Goal: Task Accomplishment & Management: Complete application form

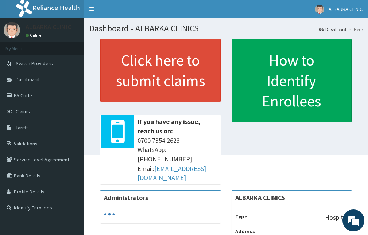
click at [25, 144] on link "Validations" at bounding box center [42, 144] width 84 height 16
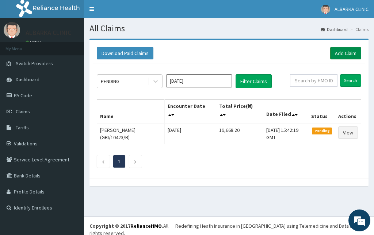
click at [348, 51] on link "Add Claim" at bounding box center [345, 53] width 31 height 12
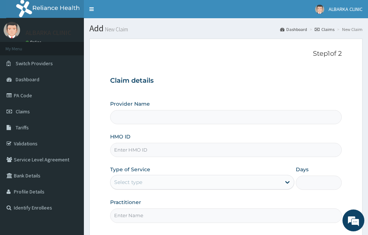
click at [136, 147] on input "HMO ID" at bounding box center [226, 150] width 232 height 14
type input "ALBARKA CLINICS"
paste input "FUI/10003/G"
type input "FUI/10003/G"
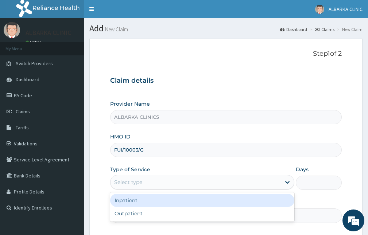
click at [137, 187] on div "Select type" at bounding box center [196, 183] width 170 height 12
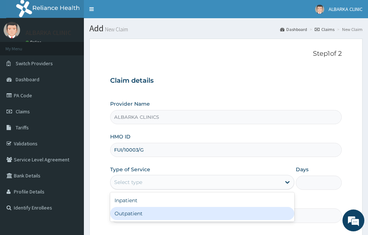
click at [139, 218] on div "Outpatient" at bounding box center [202, 213] width 184 height 13
type input "1"
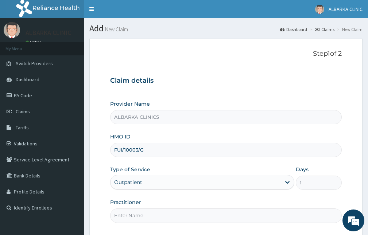
click at [139, 214] on input "Practitioner" at bounding box center [226, 216] width 232 height 14
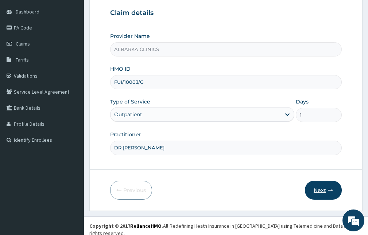
type input "DR MAIDOKI"
click at [332, 191] on icon "button" at bounding box center [330, 190] width 5 height 5
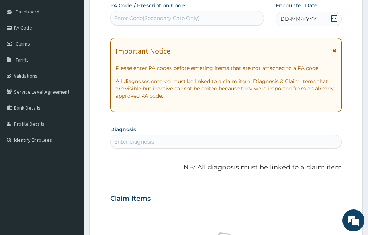
click at [333, 20] on icon at bounding box center [334, 18] width 7 height 7
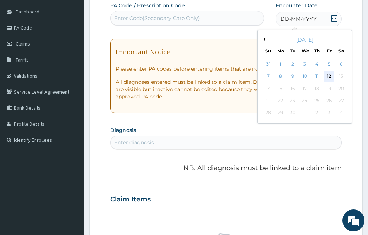
click at [330, 76] on div "12" at bounding box center [329, 76] width 11 height 11
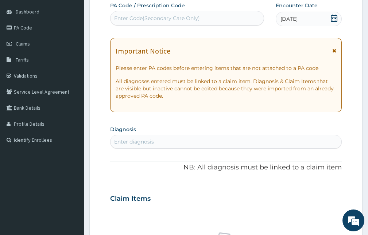
click at [335, 52] on icon at bounding box center [334, 50] width 4 height 5
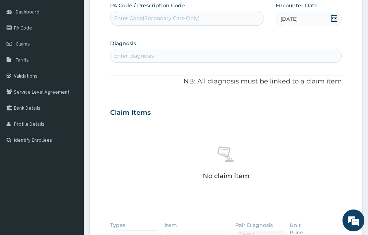
click at [334, 15] on icon at bounding box center [334, 18] width 7 height 7
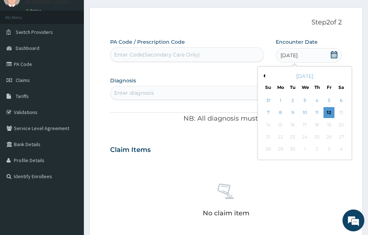
scroll to position [0, 0]
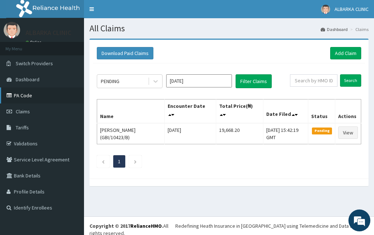
click at [25, 94] on link "PA Code" at bounding box center [42, 96] width 84 height 16
click at [338, 56] on link "Add Claim" at bounding box center [345, 53] width 31 height 12
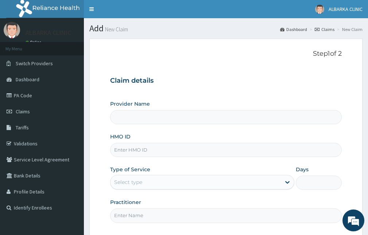
click at [147, 151] on input "HMO ID" at bounding box center [226, 150] width 232 height 14
type input "ALBARKA CLINICS"
type input "FUI/10003/G"
click at [169, 178] on div "Select type" at bounding box center [196, 183] width 170 height 12
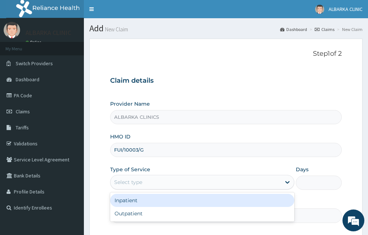
click at [173, 199] on div "Inpatient" at bounding box center [202, 200] width 184 height 13
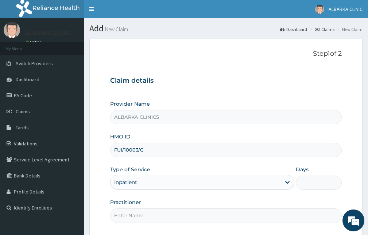
scroll to position [68, 0]
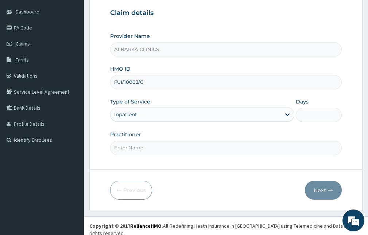
click at [305, 116] on input "Days" at bounding box center [319, 115] width 46 height 14
type input "2"
type input "3"
type input "2"
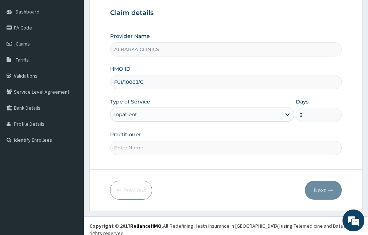
click at [132, 150] on input "Practitioner" at bounding box center [226, 148] width 232 height 14
type input "DR MAIDOKI"
click at [335, 195] on button "Next" at bounding box center [323, 190] width 37 height 19
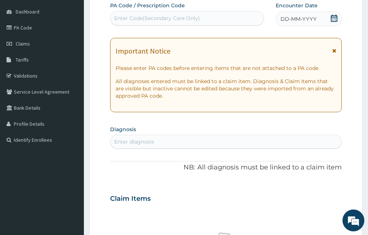
click at [334, 18] on icon at bounding box center [334, 18] width 7 height 7
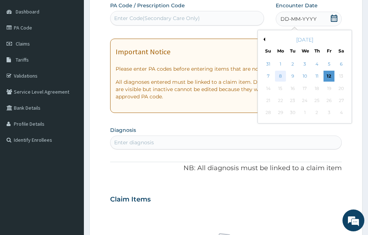
click at [280, 76] on div "8" at bounding box center [280, 76] width 11 height 11
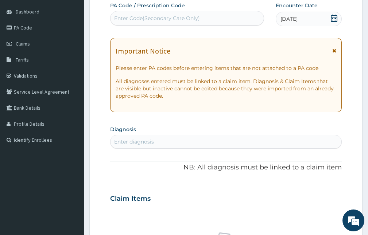
click at [250, 141] on div "Enter diagnosis" at bounding box center [226, 142] width 231 height 12
type input "SEVERE MALARIA"
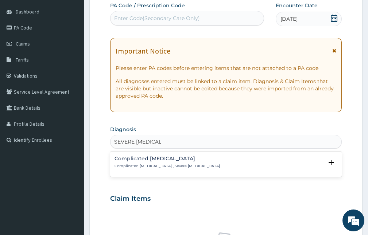
click at [186, 168] on div "Complicated malaria Complicated malaria , Severe malaria" at bounding box center [226, 162] width 223 height 13
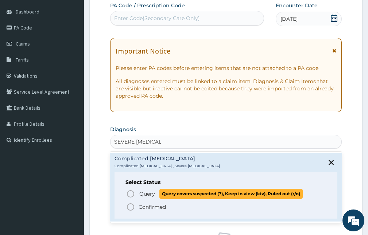
click at [143, 193] on span "Query" at bounding box center [147, 194] width 16 height 7
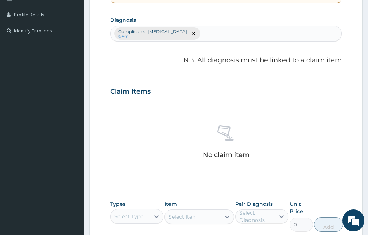
scroll to position [214, 0]
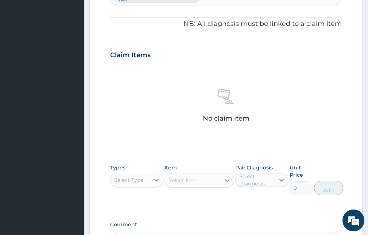
click at [146, 177] on div "Select Type" at bounding box center [130, 180] width 39 height 12
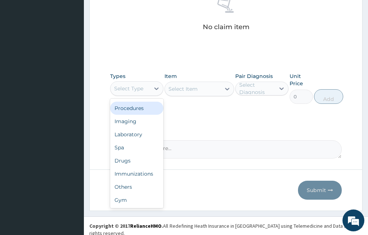
click at [128, 108] on div "Procedures" at bounding box center [136, 108] width 53 height 13
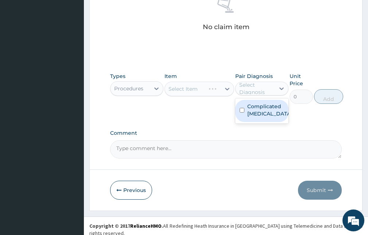
click at [253, 86] on div "Select Diagnosis" at bounding box center [256, 88] width 35 height 15
click at [252, 112] on label "Complicated malaria" at bounding box center [269, 110] width 45 height 15
checkbox input "true"
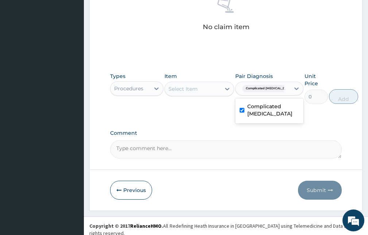
click at [187, 88] on div "Select Item" at bounding box center [183, 88] width 29 height 7
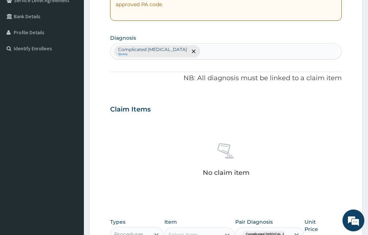
scroll to position [86, 0]
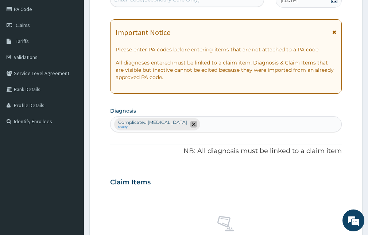
click at [192, 126] on icon "remove selection option" at bounding box center [194, 125] width 4 height 4
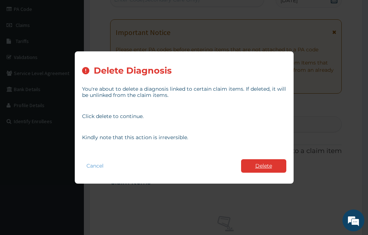
click at [255, 169] on button "Delete" at bounding box center [263, 166] width 45 height 14
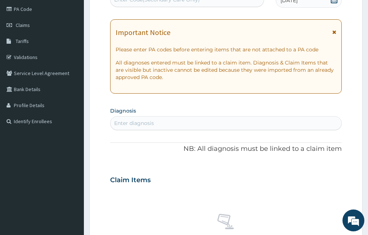
click at [137, 122] on div "Enter diagnosis" at bounding box center [134, 123] width 40 height 7
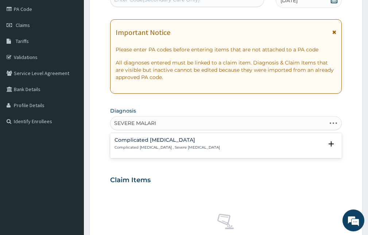
type input "SEVERE MALARIA"
click at [146, 142] on h4 "Complicated malaria" at bounding box center [167, 140] width 105 height 5
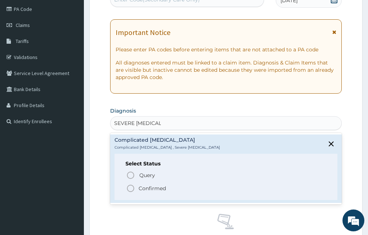
click at [141, 190] on p "Confirmed" at bounding box center [152, 188] width 27 height 7
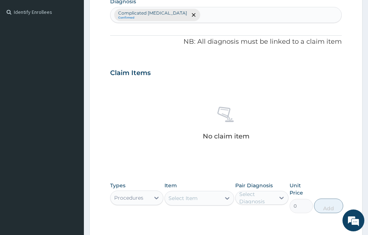
scroll to position [305, 0]
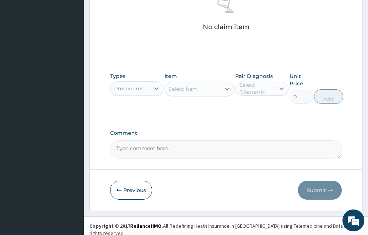
click at [201, 88] on div "Select Item" at bounding box center [192, 89] width 55 height 12
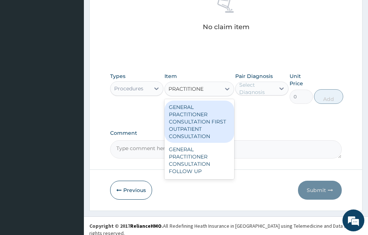
type input "PRACTITIONER"
click at [200, 123] on div "GENERAL PRACTITIONER CONSULTATION FIRST OUTPATIENT CONSULTATION" at bounding box center [199, 122] width 69 height 42
type input "3547.5"
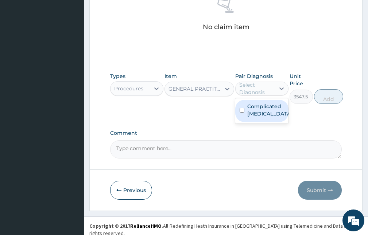
click at [271, 86] on div "Select Diagnosis" at bounding box center [256, 88] width 35 height 15
click at [263, 114] on label "Complicated malaria" at bounding box center [269, 110] width 45 height 15
checkbox input "true"
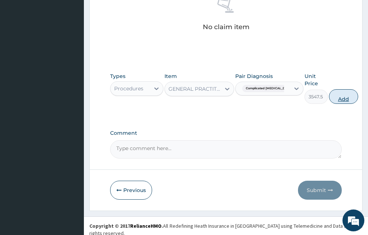
click at [329, 99] on button "Add" at bounding box center [343, 96] width 29 height 15
type input "0"
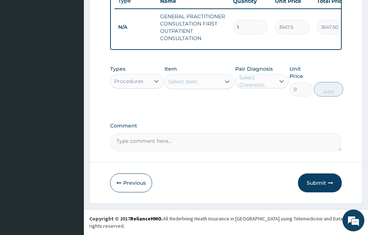
scroll to position [288, 0]
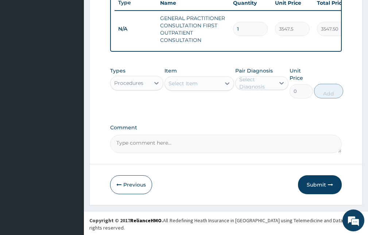
click at [147, 89] on div "Procedures" at bounding box center [130, 83] width 39 height 12
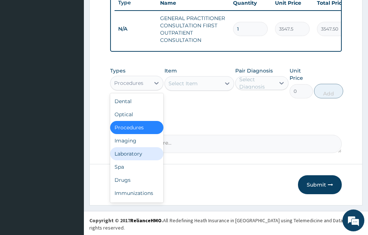
click at [130, 160] on div "Laboratory" at bounding box center [136, 153] width 53 height 13
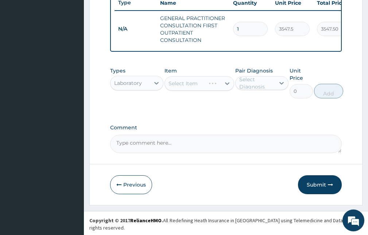
click at [182, 91] on div "Select Item" at bounding box center [199, 83] width 69 height 15
click at [151, 87] on div at bounding box center [156, 83] width 13 height 13
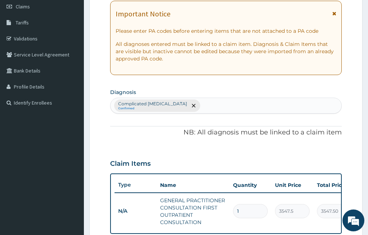
scroll to position [69, 0]
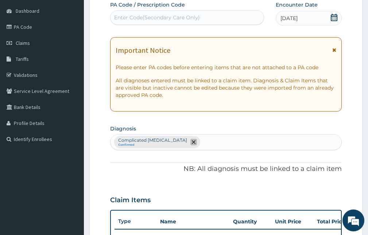
click at [192, 142] on icon "remove selection option" at bounding box center [194, 143] width 4 height 4
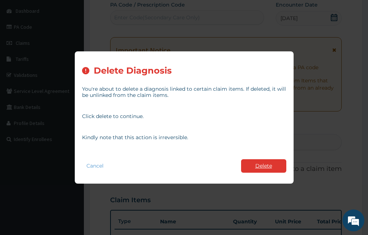
click at [249, 165] on button "Delete" at bounding box center [263, 166] width 45 height 14
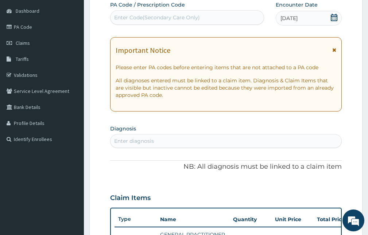
click at [133, 142] on div "Enter diagnosis" at bounding box center [134, 141] width 40 height 7
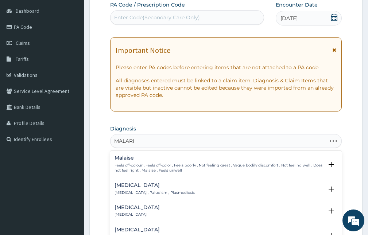
type input "MALARIA"
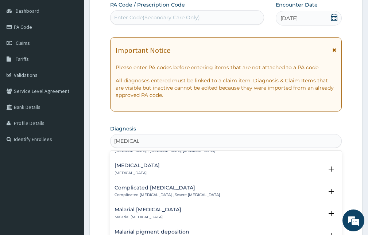
scroll to position [292, 0]
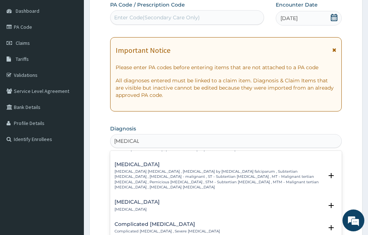
click at [148, 222] on h4 "Complicated malaria" at bounding box center [167, 224] width 105 height 5
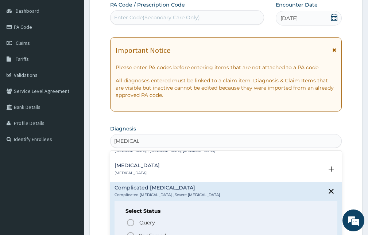
scroll to position [365, 0]
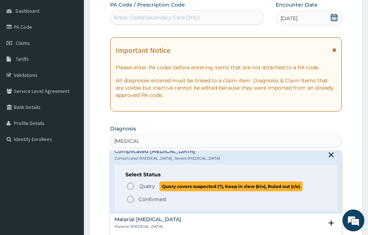
click at [139, 183] on span "Query" at bounding box center [147, 186] width 16 height 7
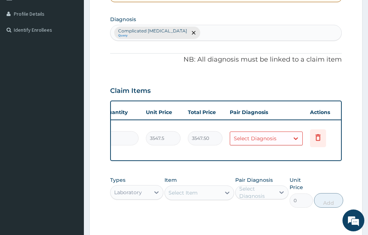
scroll to position [0, 135]
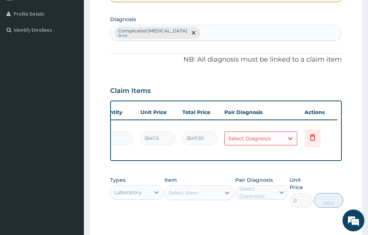
click at [300, 132] on td "Select Diagnosis" at bounding box center [261, 138] width 80 height 21
click at [266, 138] on div "Select Diagnosis" at bounding box center [249, 138] width 43 height 7
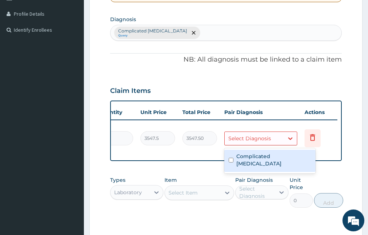
click at [265, 157] on label "Complicated malaria" at bounding box center [273, 160] width 75 height 15
checkbox input "true"
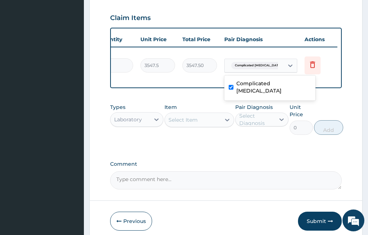
scroll to position [288, 0]
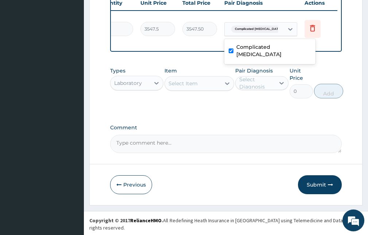
click at [177, 87] on div "Select Item" at bounding box center [183, 83] width 29 height 7
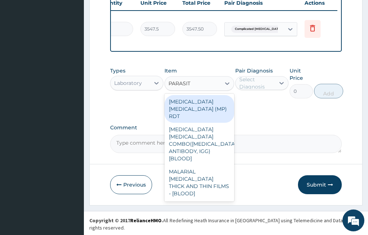
type input "PARASITE"
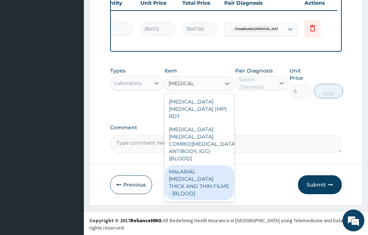
click at [190, 165] on div "MALARIAL PARASITE THICK AND THIN FILMS - [BLOOD]" at bounding box center [199, 182] width 69 height 35
type input "1612.5"
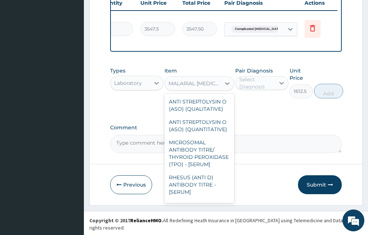
click at [205, 85] on div "MALARIAL PARASITE THICK AND THIN FILMS - [BLOOD]" at bounding box center [195, 83] width 53 height 7
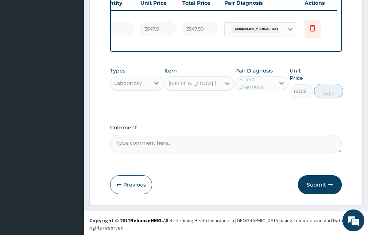
click at [185, 80] on div "Item option MALARIA PARASITE COMBO(BLOOD FILM+ ANTIBODY, IGG) [BLOOD], selected…" at bounding box center [199, 82] width 69 height 31
click at [188, 87] on div "MALARIA PARASITE COMBO(BLOOD FILM+ ANTIBODY, IGG) [BLOOD]" at bounding box center [195, 83] width 53 height 7
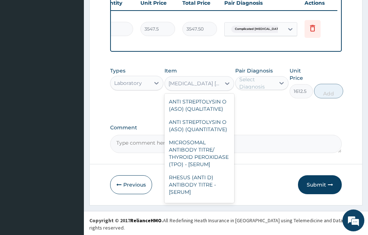
scroll to position [7721, 0]
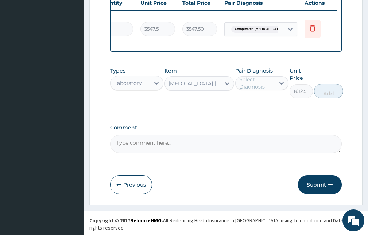
click at [270, 91] on div "Select Diagnosis" at bounding box center [256, 83] width 35 height 15
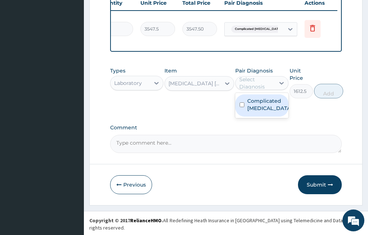
click at [265, 108] on label "Complicated malaria" at bounding box center [269, 104] width 45 height 15
checkbox input "true"
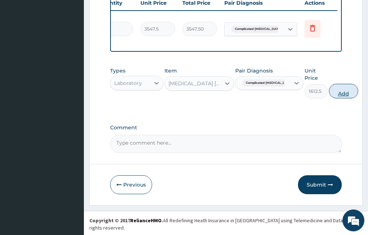
click at [329, 92] on button "Add" at bounding box center [343, 91] width 29 height 15
type input "0"
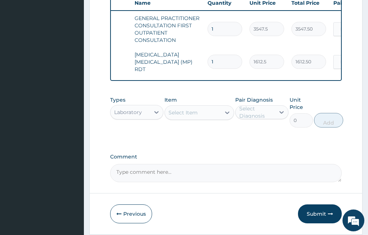
scroll to position [0, 0]
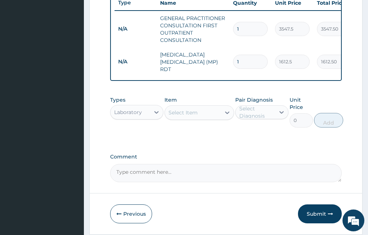
click at [128, 113] on div "Laboratory" at bounding box center [128, 112] width 28 height 7
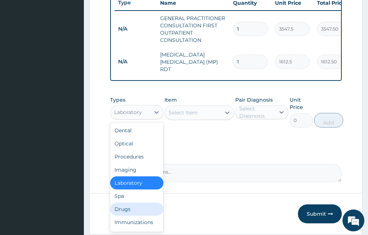
click at [134, 215] on div "Drugs" at bounding box center [136, 209] width 53 height 13
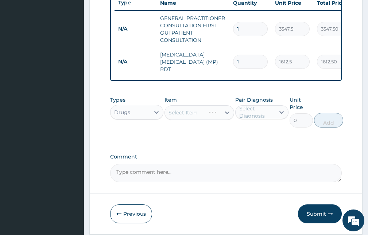
click at [260, 109] on div "Select Diagnosis" at bounding box center [256, 112] width 35 height 15
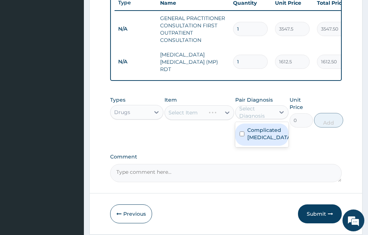
click at [255, 140] on label "Complicated malaria" at bounding box center [269, 134] width 45 height 15
checkbox input "true"
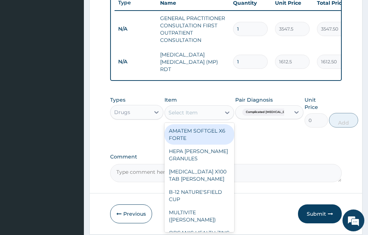
click at [191, 109] on div "Select Item" at bounding box center [192, 113] width 55 height 12
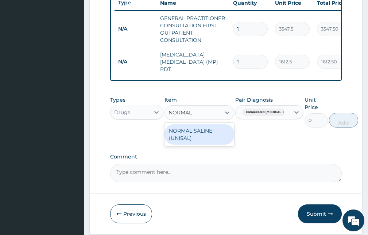
type input "NORMAL S"
click at [195, 137] on div "NORMAL SALINE (UNISAL)" at bounding box center [199, 134] width 69 height 20
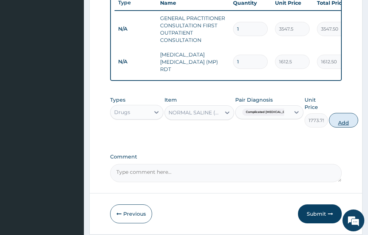
click at [329, 117] on button "Add" at bounding box center [343, 120] width 29 height 15
type input "0"
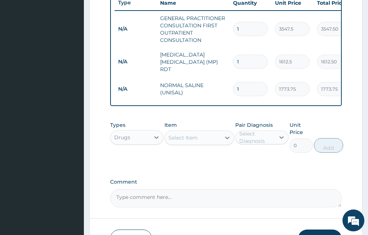
drag, startPoint x: 243, startPoint y: 89, endPoint x: 234, endPoint y: 91, distance: 8.9
click at [234, 91] on div "1" at bounding box center [250, 89] width 35 height 14
type input "4"
type input "7095.00"
type input "4"
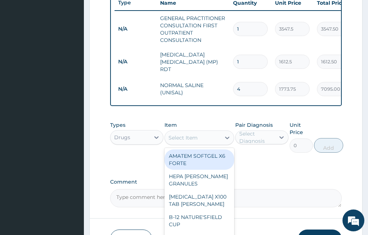
click at [187, 134] on div "Select Item" at bounding box center [192, 138] width 55 height 12
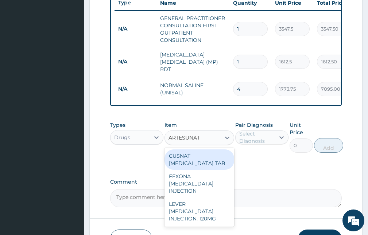
type input "ARTESUNATE"
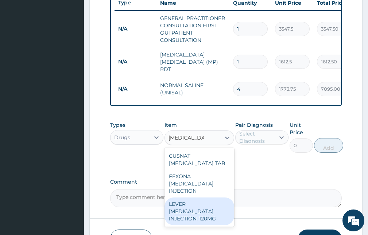
click at [198, 204] on div "LEVER ARTESUNATE INJECTION. 120MG" at bounding box center [199, 212] width 69 height 28
type input "2365"
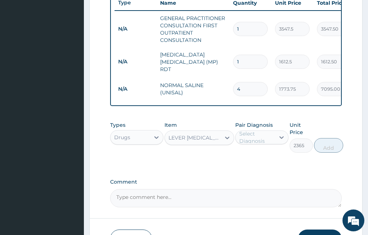
click at [259, 136] on div "Select Diagnosis" at bounding box center [256, 137] width 35 height 15
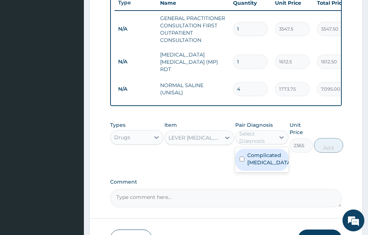
drag, startPoint x: 260, startPoint y: 161, endPoint x: 271, endPoint y: 158, distance: 11.8
click at [260, 161] on label "Complicated malaria" at bounding box center [269, 159] width 45 height 15
checkbox input "true"
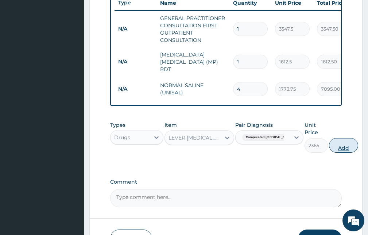
click at [329, 150] on button "Add" at bounding box center [343, 145] width 29 height 15
type input "0"
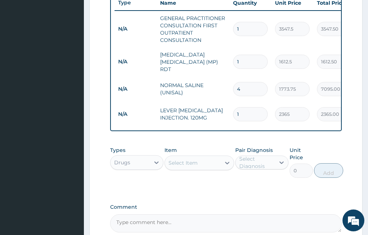
click at [238, 112] on input "1" at bounding box center [250, 114] width 35 height 14
type input "4"
type input "9460.00"
type input "4"
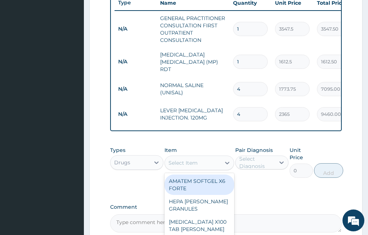
click at [180, 165] on div "Select Item" at bounding box center [183, 162] width 29 height 7
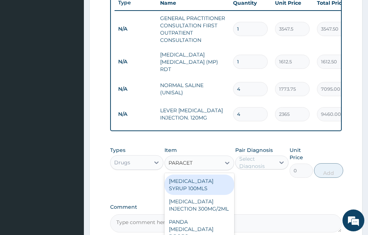
type input "PARACETA"
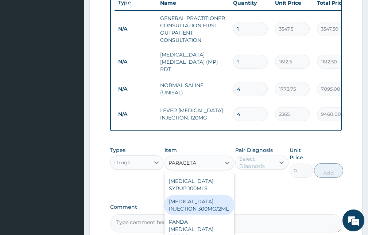
click at [191, 205] on div "PARACETAMOL INJECTION 300MG/2ML" at bounding box center [199, 205] width 69 height 20
type input "260.15"
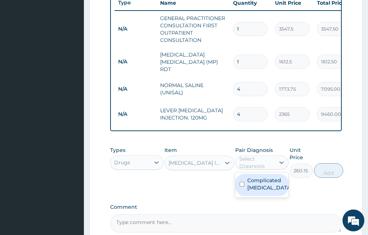
drag, startPoint x: 258, startPoint y: 159, endPoint x: 257, endPoint y: 168, distance: 8.8
click at [258, 159] on div "Select Diagnosis" at bounding box center [256, 162] width 35 height 15
click at [253, 184] on label "Complicated malaria" at bounding box center [269, 184] width 45 height 15
checkbox input "true"
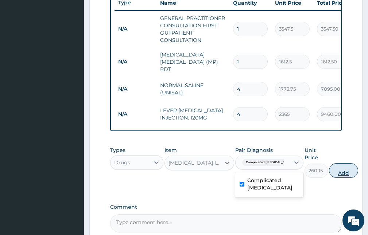
click at [329, 172] on button "Add" at bounding box center [343, 171] width 29 height 15
type input "0"
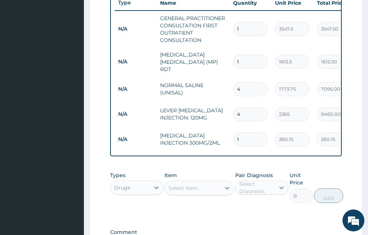
drag, startPoint x: 239, startPoint y: 136, endPoint x: 233, endPoint y: 138, distance: 6.0
click at [233, 138] on div "1" at bounding box center [250, 139] width 35 height 14
type input "6"
type input "1560.90"
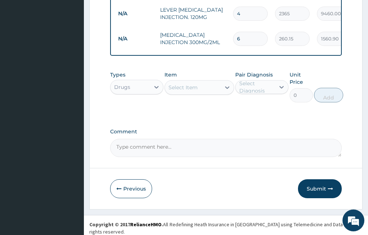
type input "6"
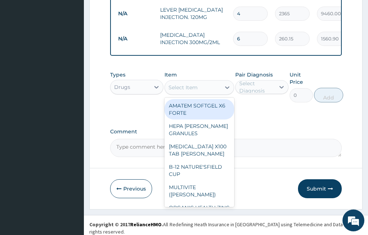
click at [177, 89] on div "Select Item" at bounding box center [183, 87] width 29 height 7
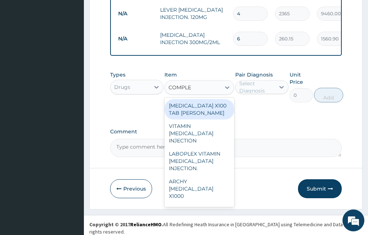
type input "COMPLEX"
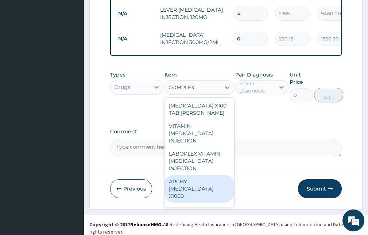
click at [197, 175] on div "ARCHY B COMPLEX X1000" at bounding box center [199, 189] width 69 height 28
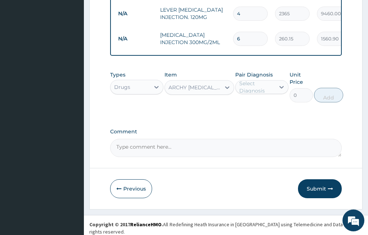
type input "413.875"
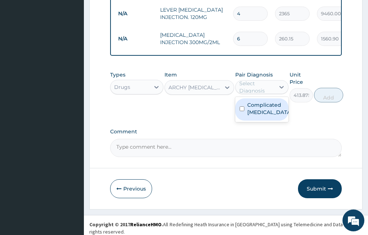
click at [269, 89] on div "Select Diagnosis" at bounding box center [256, 87] width 35 height 15
click at [268, 112] on label "Complicated malaria" at bounding box center [269, 108] width 45 height 15
checkbox input "true"
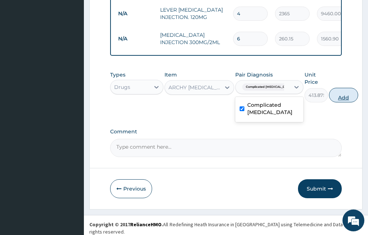
click at [329, 92] on button "Add" at bounding box center [343, 95] width 29 height 15
type input "0"
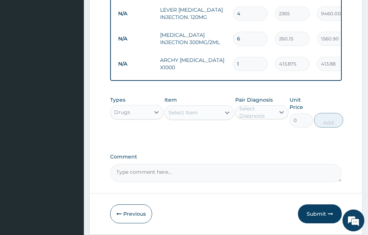
click at [207, 111] on div "Select Item" at bounding box center [192, 113] width 55 height 12
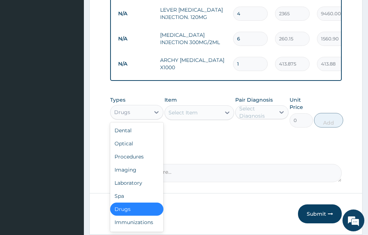
click at [140, 113] on div "Drugs" at bounding box center [130, 113] width 39 height 12
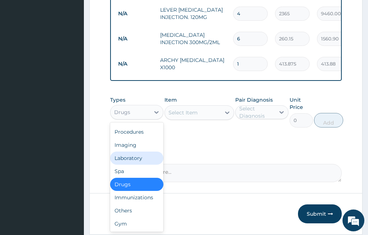
scroll to position [0, 0]
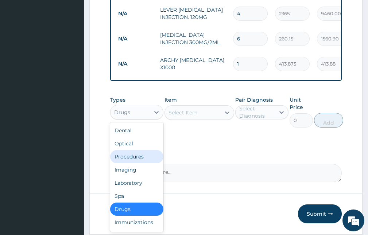
click at [132, 158] on div "Procedures" at bounding box center [136, 156] width 53 height 13
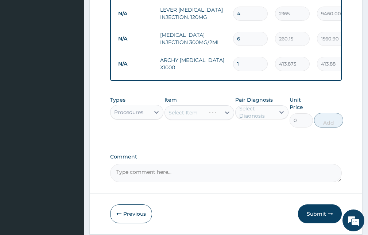
click at [245, 111] on div "Select Diagnosis" at bounding box center [256, 112] width 35 height 15
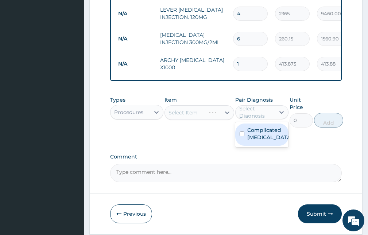
click at [252, 134] on label "Complicated malaria" at bounding box center [269, 134] width 45 height 15
checkbox input "true"
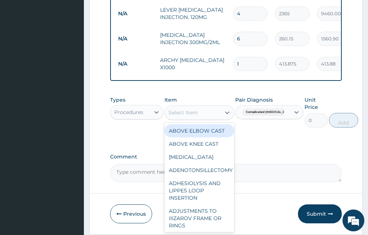
click at [199, 112] on div "Select Item" at bounding box center [192, 113] width 55 height 12
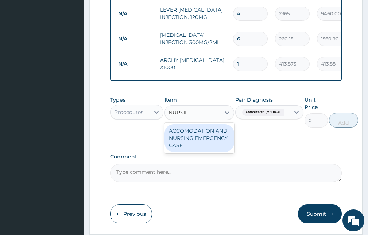
type input "NURSING"
click at [205, 140] on div "ACCOMODATION AND NURSING EMERGENCY CASE" at bounding box center [199, 138] width 69 height 28
type input "10750"
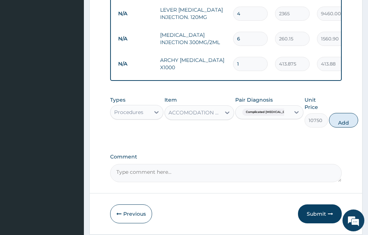
click at [201, 115] on div "ACCOMODATION AND NURSING EMERGENCY CASE" at bounding box center [195, 112] width 53 height 7
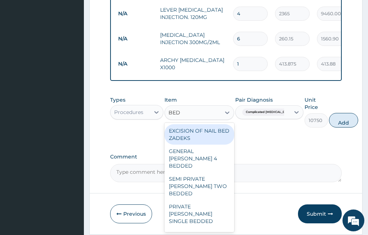
type input "BEDD"
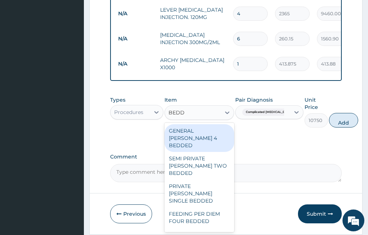
click at [178, 134] on div "GENERAL WARD 4 BEDDED" at bounding box center [199, 138] width 69 height 28
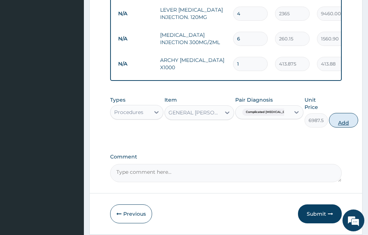
click at [329, 123] on button "Add" at bounding box center [343, 120] width 29 height 15
type input "0"
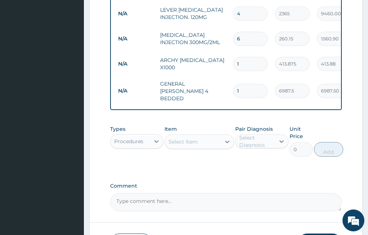
drag, startPoint x: 245, startPoint y: 85, endPoint x: 232, endPoint y: 89, distance: 13.6
click at [232, 89] on td "1" at bounding box center [251, 91] width 42 height 22
type input "2"
type input "13975.00"
type input "2"
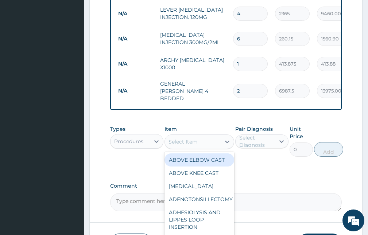
click at [192, 141] on div "Select Item" at bounding box center [183, 141] width 29 height 7
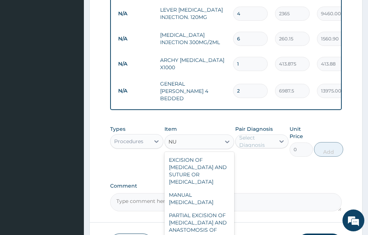
type input "N"
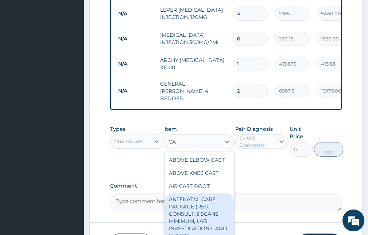
type input "C"
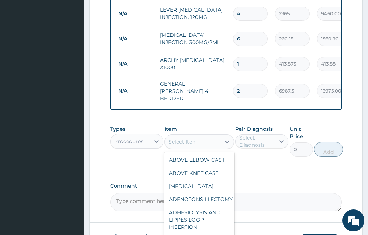
type input "P"
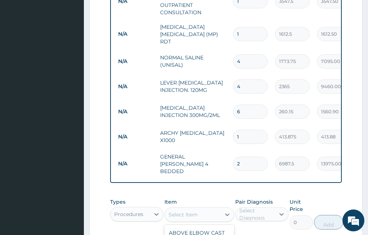
scroll to position [425, 0]
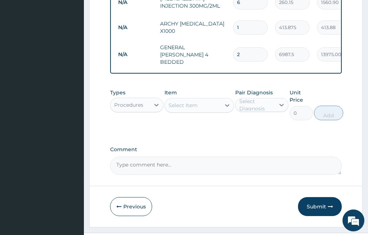
click at [322, 147] on label "Comment" at bounding box center [226, 150] width 232 height 6
click at [322, 157] on textarea "Comment" at bounding box center [226, 166] width 232 height 18
click at [326, 204] on button "Submit" at bounding box center [320, 206] width 44 height 19
